Goal: Navigation & Orientation: Find specific page/section

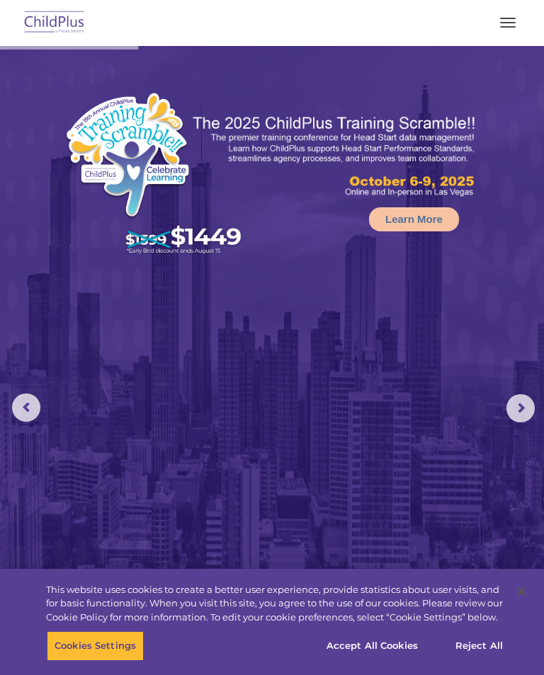
scroll to position [488, 0]
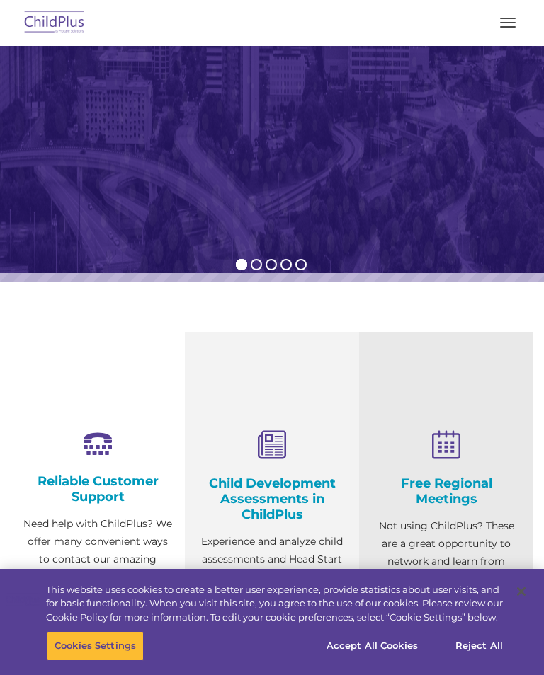
select select "MEDIUM"
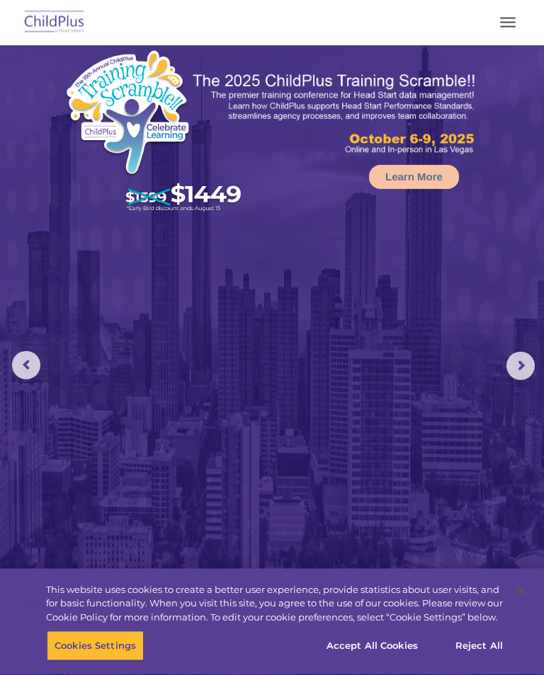
scroll to position [0, 0]
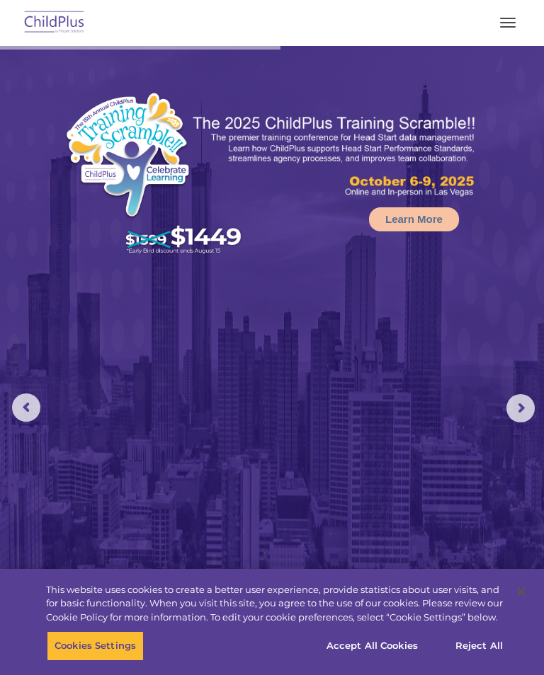
click at [509, 11] on button "button" at bounding box center [508, 22] width 30 height 23
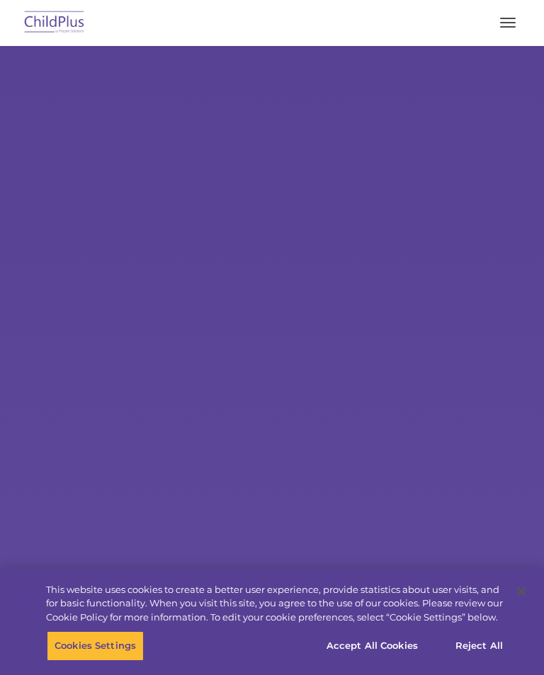
scroll to position [-25, 0]
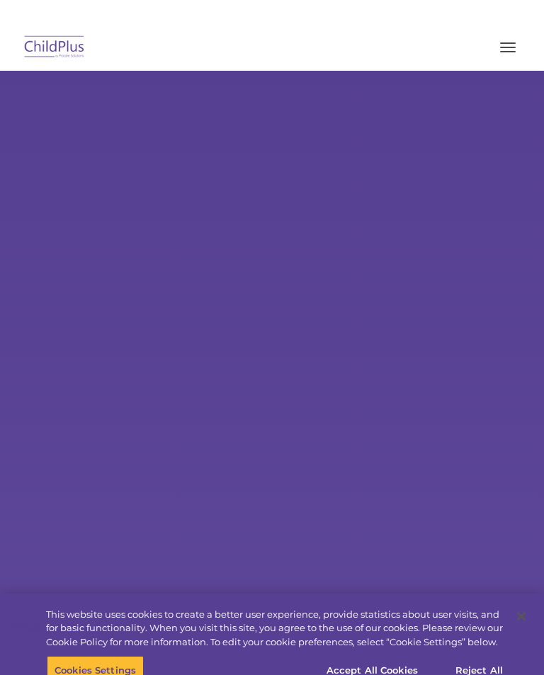
select select "MEDIUM"
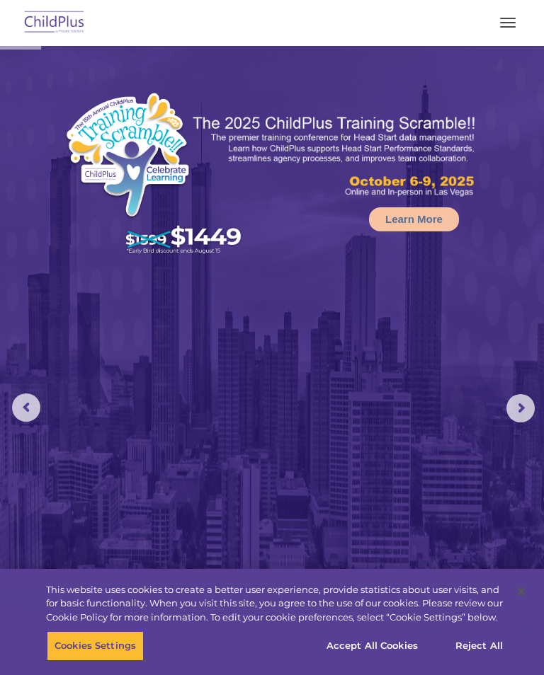
click at [508, 25] on button "button" at bounding box center [508, 22] width 30 height 23
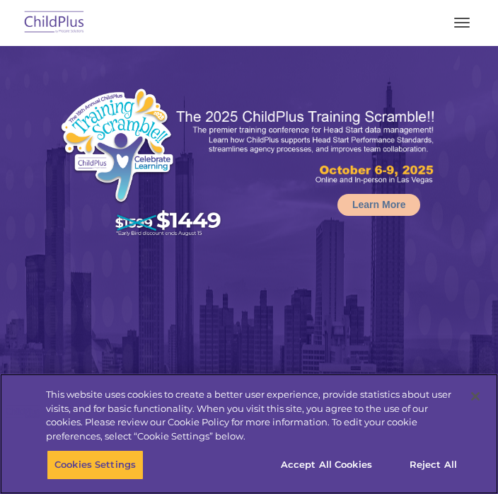
select select "MEDIUM"
